Goal: Information Seeking & Learning: Check status

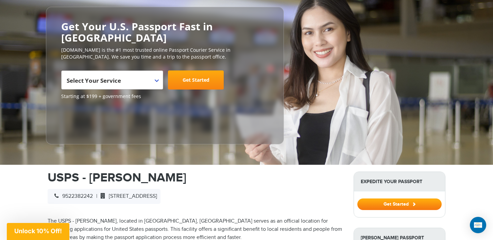
scroll to position [78, 0]
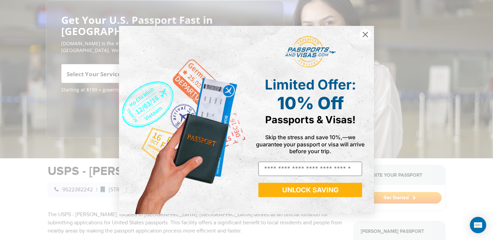
click at [365, 32] on circle "Close dialog" at bounding box center [365, 34] width 11 height 11
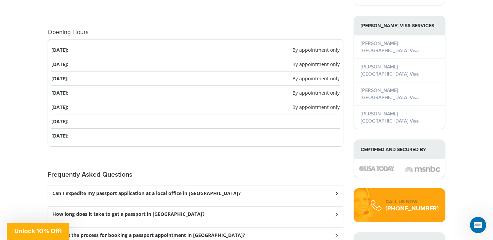
scroll to position [729, 0]
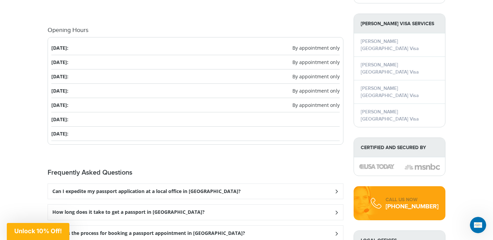
click at [60, 98] on li "Friday: By appointment only" at bounding box center [195, 105] width 288 height 14
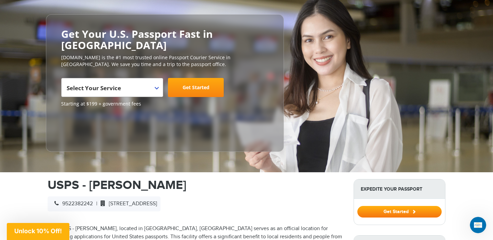
scroll to position [0, 0]
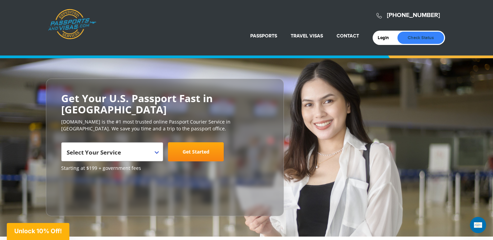
click at [421, 39] on link "Check Status" at bounding box center [420, 38] width 47 height 12
